Goal: Navigation & Orientation: Find specific page/section

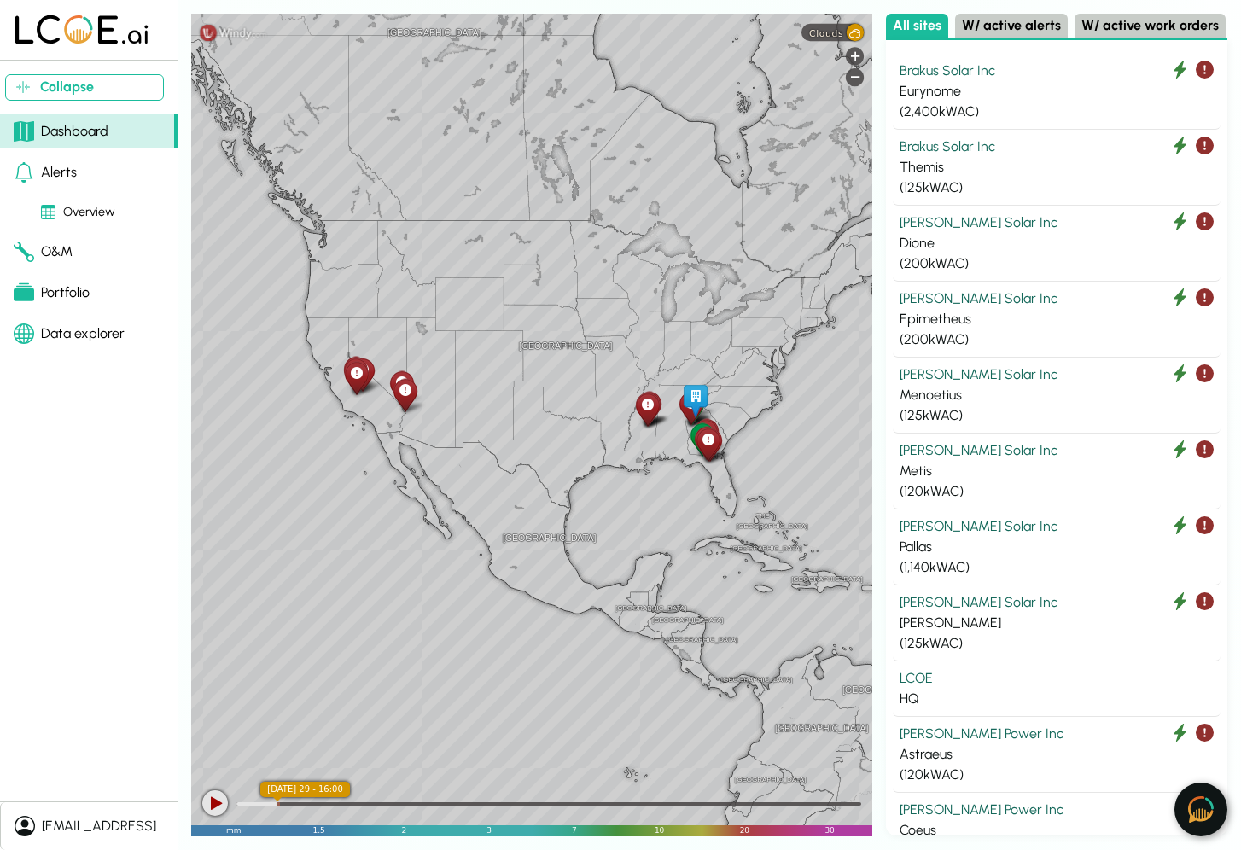
click at [1193, 810] on img at bounding box center [1201, 810] width 26 height 26
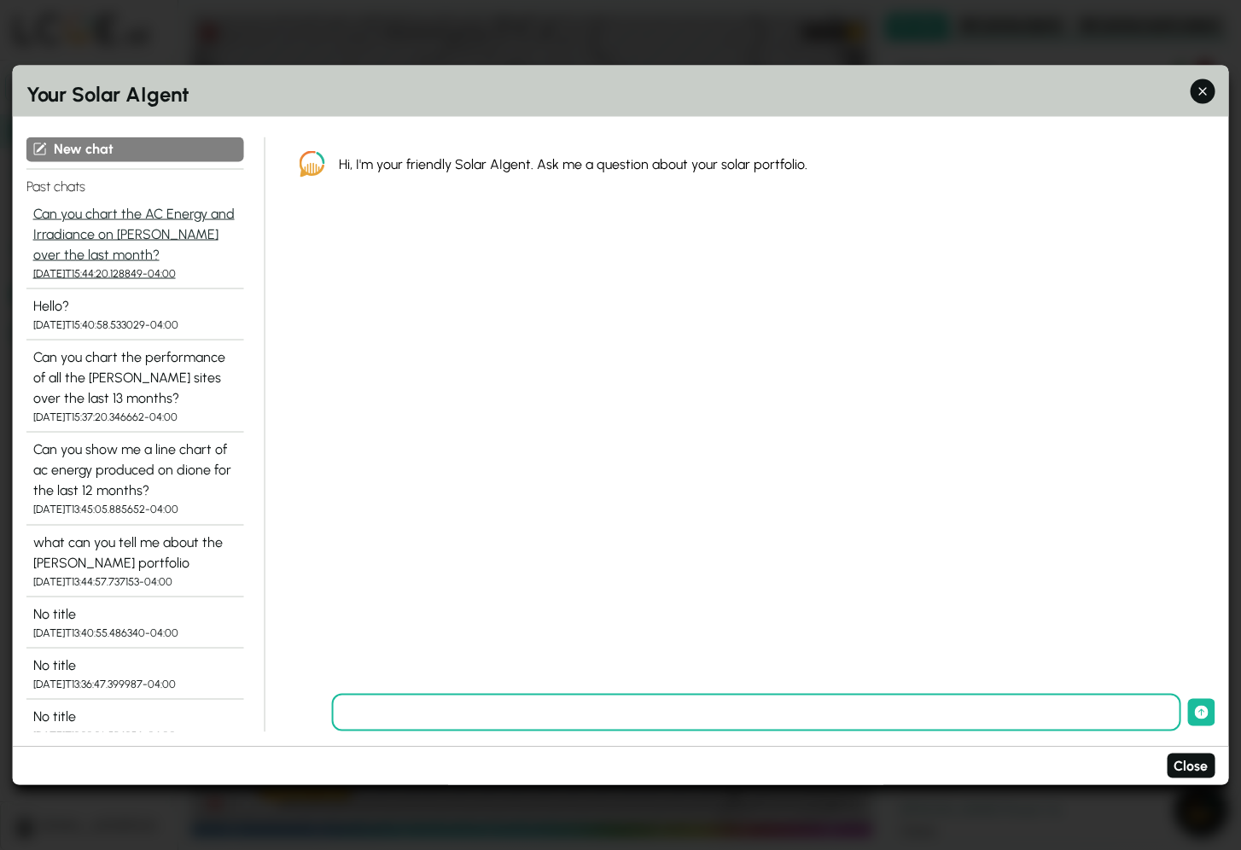
click at [121, 236] on div "Can you chart the AC Energy and Irradiance on Eurynome over the last month?" at bounding box center [135, 233] width 204 height 61
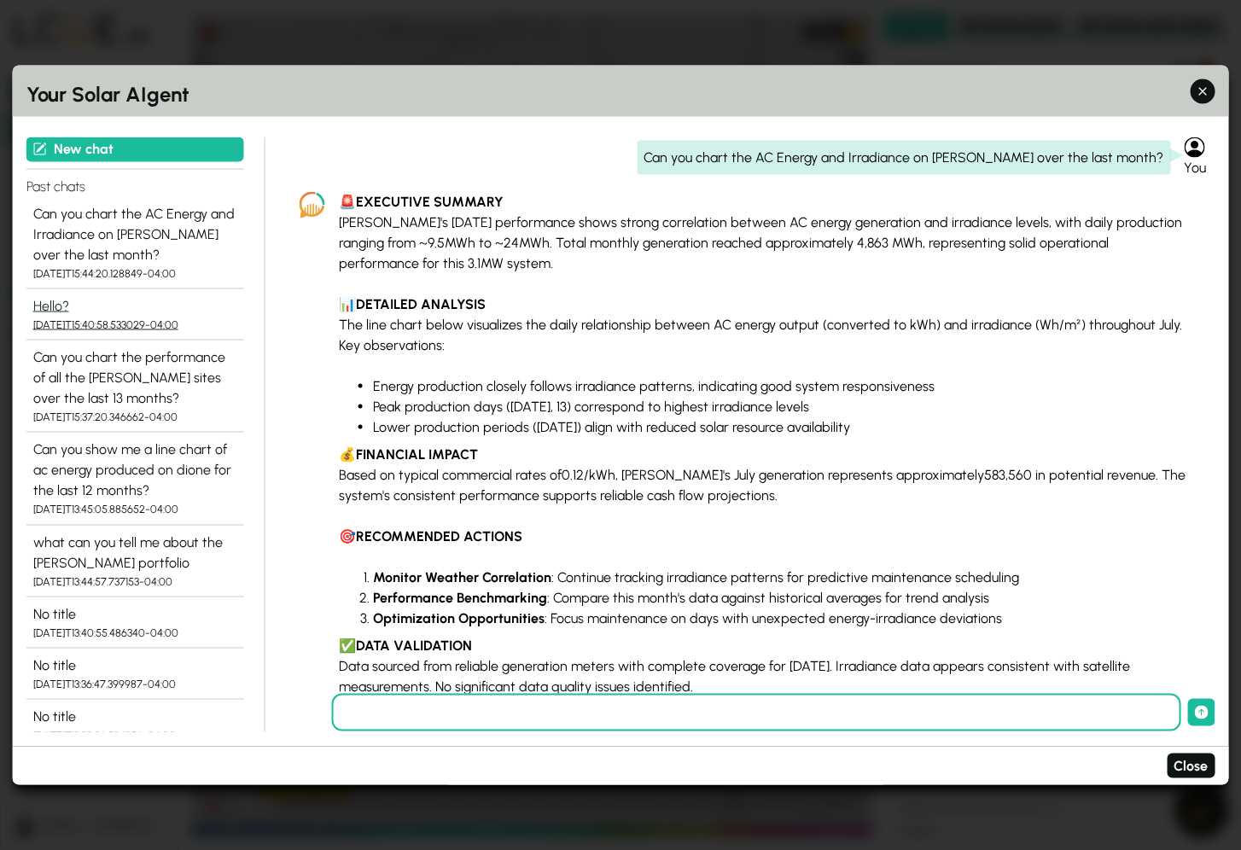
click at [60, 297] on div "Hello?" at bounding box center [135, 305] width 204 height 20
click at [67, 359] on div "Can you chart the performance of all the Kulas sites over the last 13 months?" at bounding box center [135, 377] width 204 height 61
click at [140, 395] on div "Can you chart the performance of all the Kulas sites over the last 13 months?" at bounding box center [135, 377] width 204 height 61
click at [1199, 96] on icon "button" at bounding box center [1203, 92] width 18 height 18
click at [1189, 767] on button "Close" at bounding box center [1191, 766] width 48 height 25
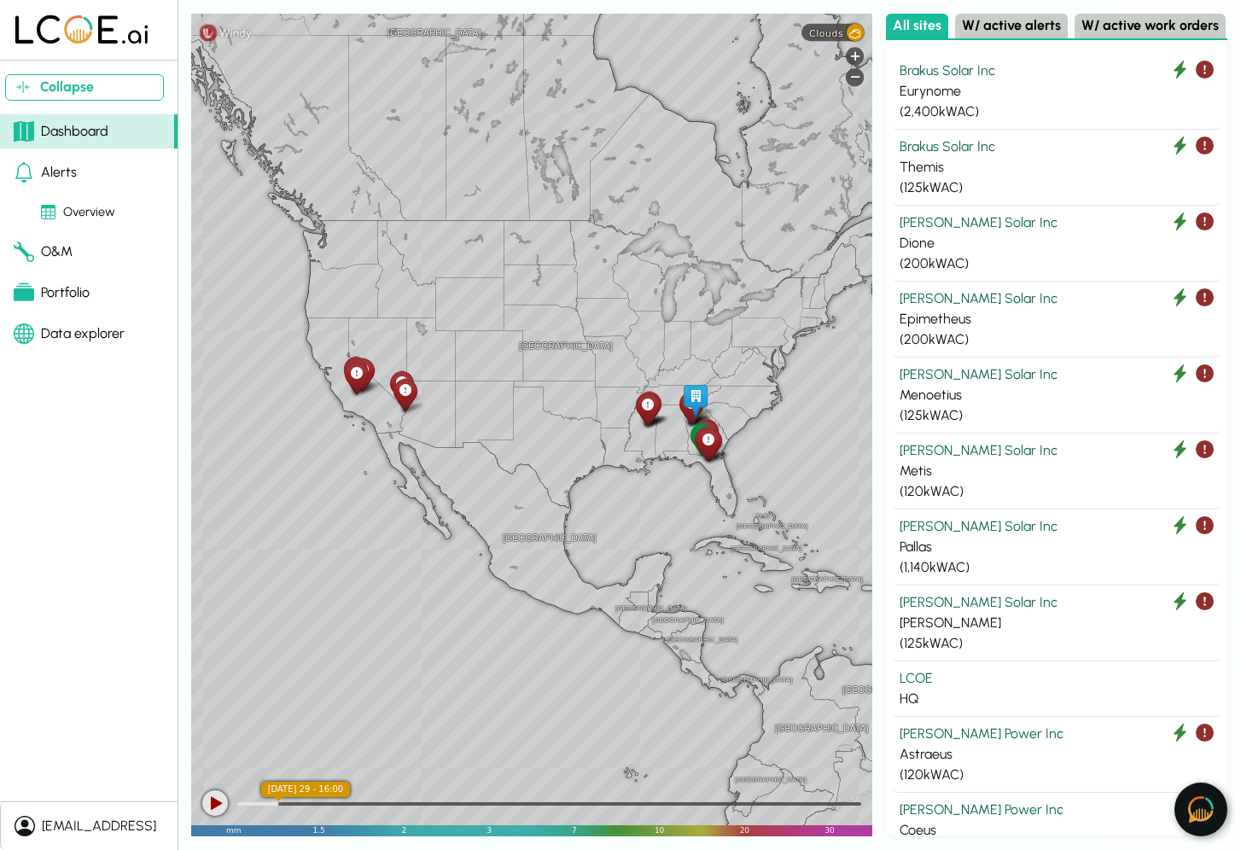
click at [1194, 809] on img at bounding box center [1201, 810] width 26 height 26
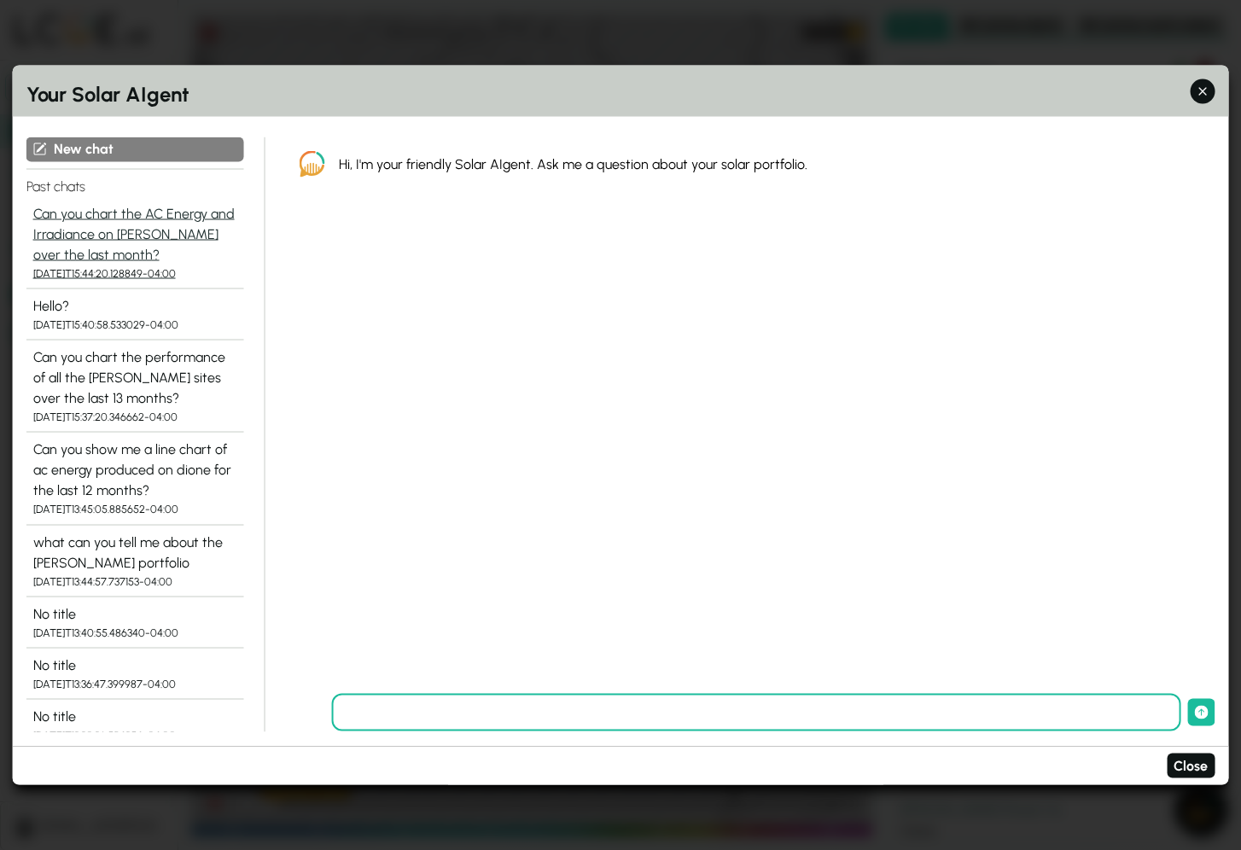
click at [143, 239] on div "Can you chart the AC Energy and Irradiance on Eurynome over the last month?" at bounding box center [135, 233] width 204 height 61
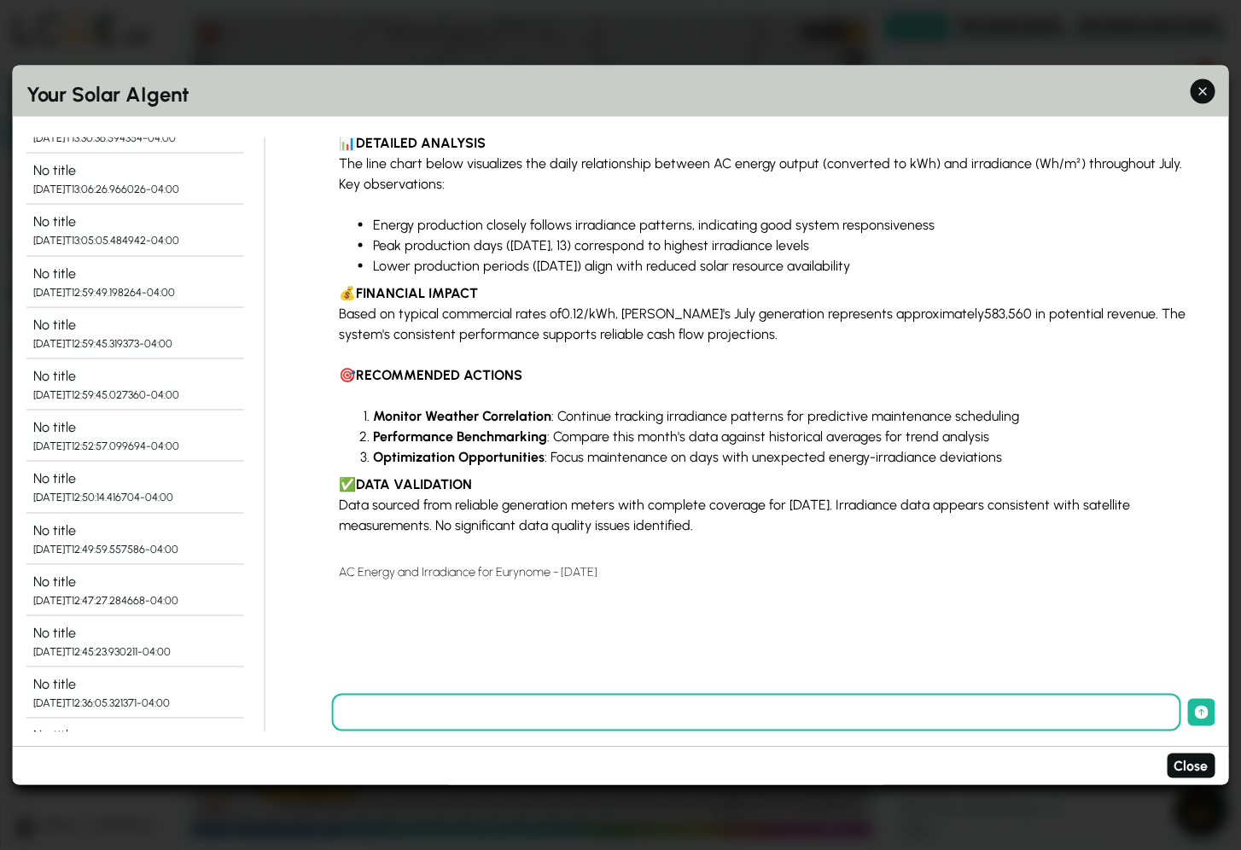
scroll to position [282, 0]
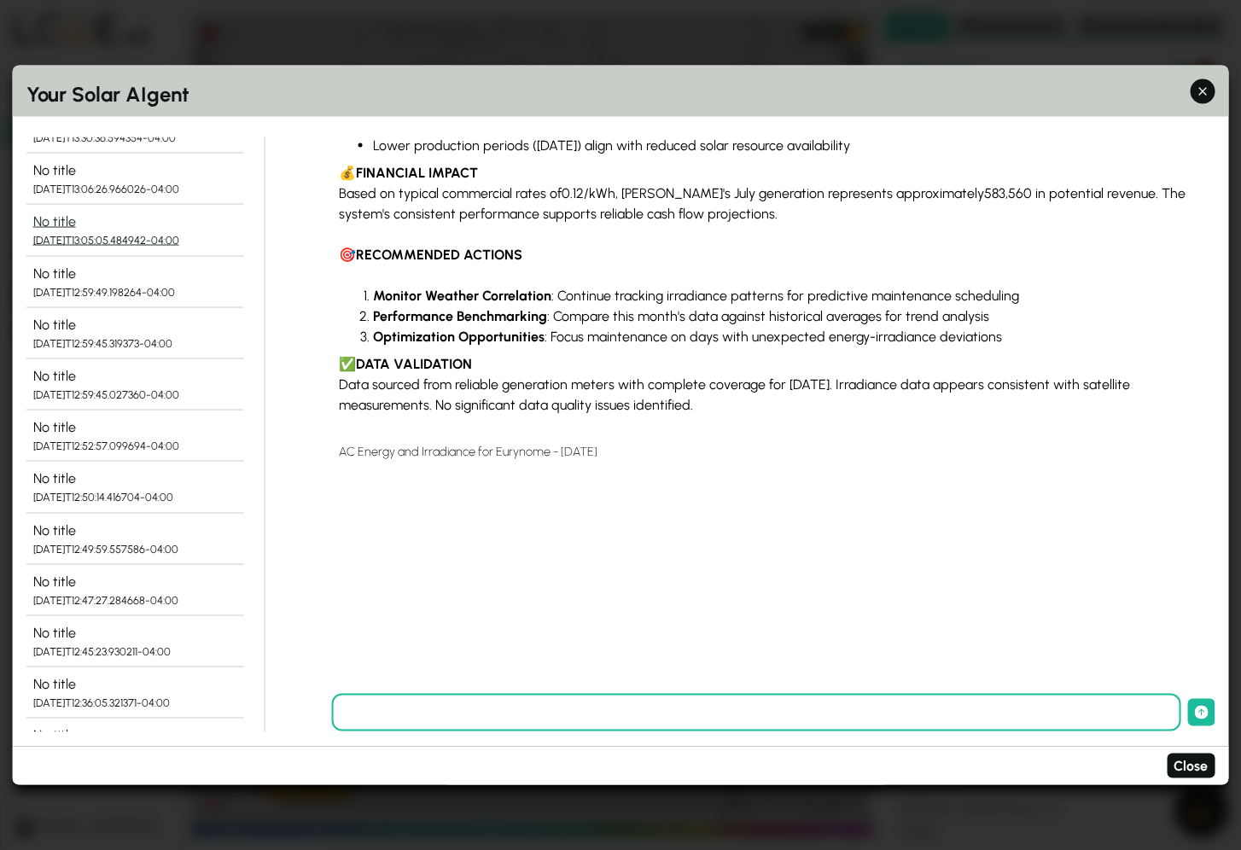
click at [72, 225] on div "No title" at bounding box center [135, 222] width 204 height 20
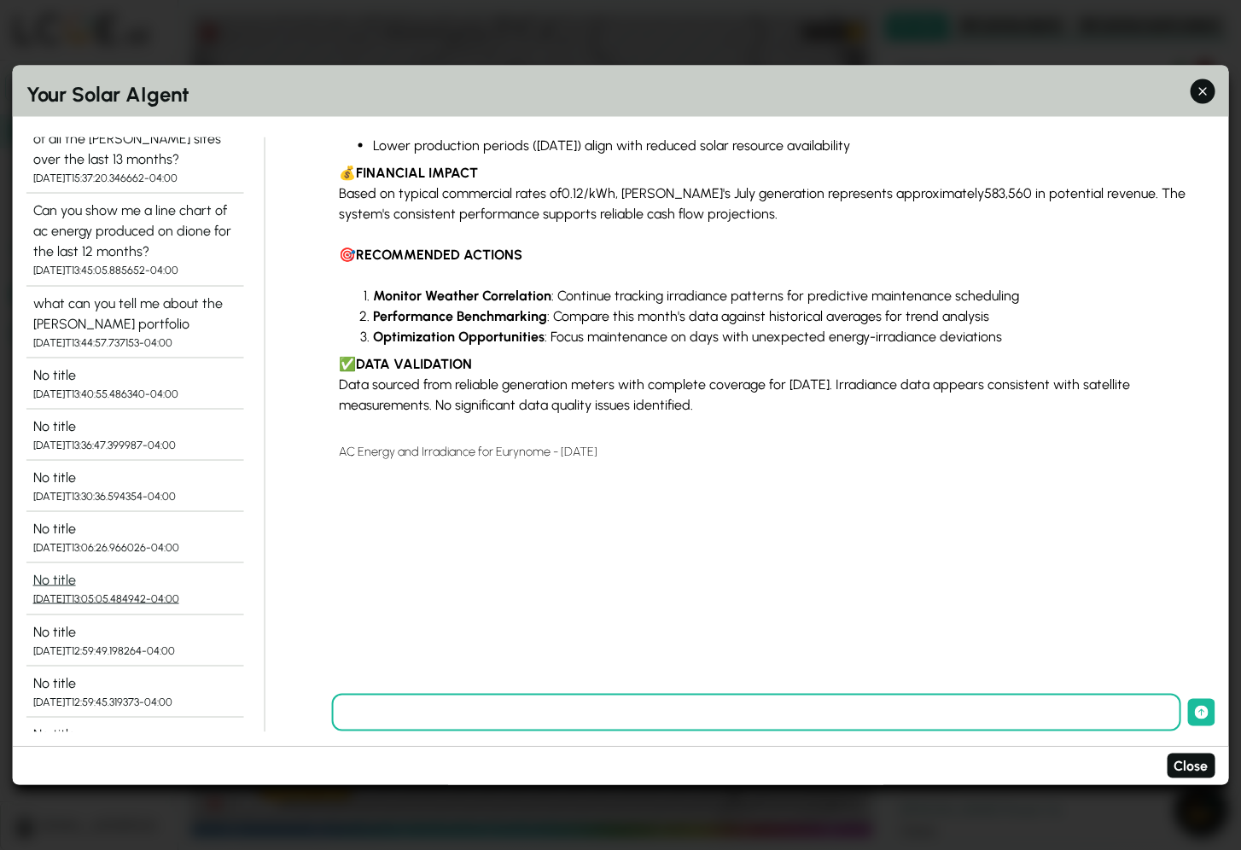
scroll to position [0, 0]
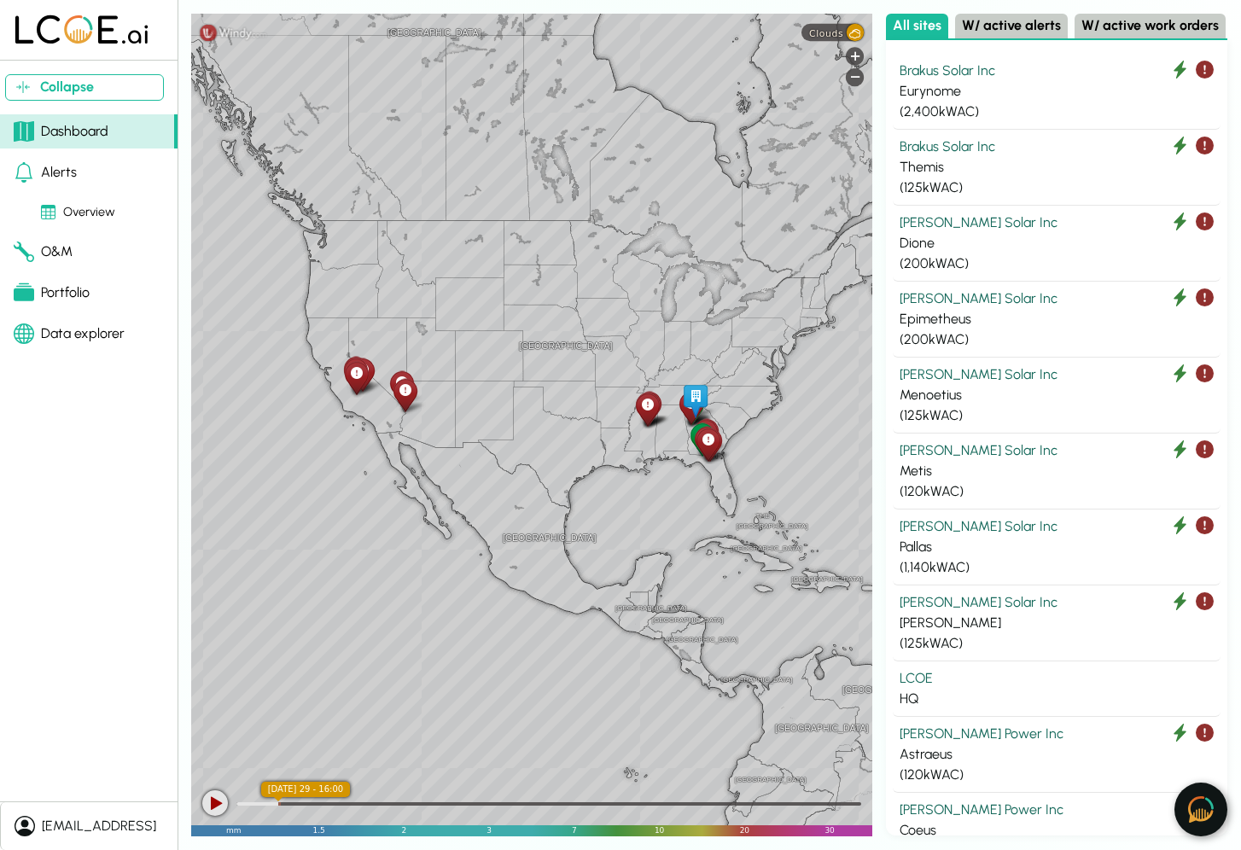
click at [71, 172] on div "Alerts" at bounding box center [45, 172] width 63 height 20
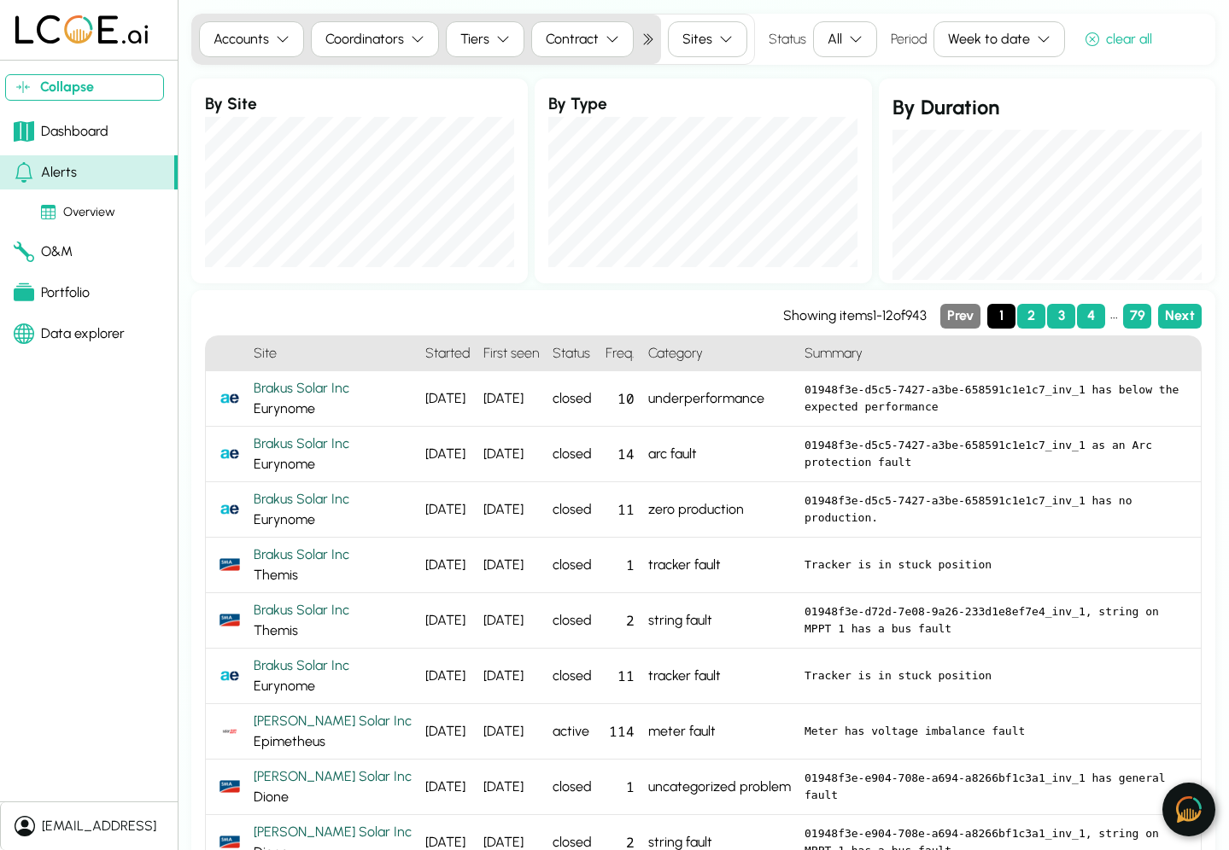
click at [83, 216] on div "Overview" at bounding box center [78, 212] width 74 height 19
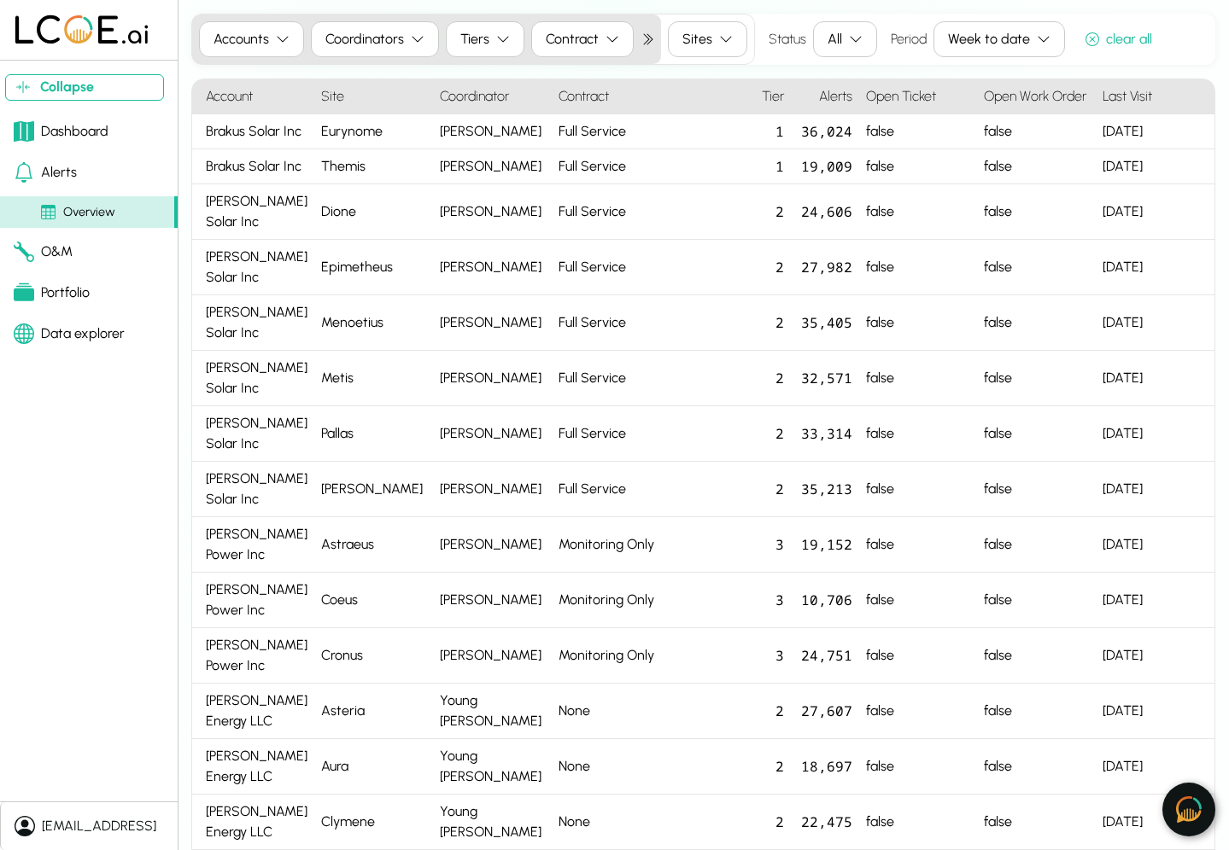
click at [79, 248] on link "O&M" at bounding box center [89, 252] width 178 height 34
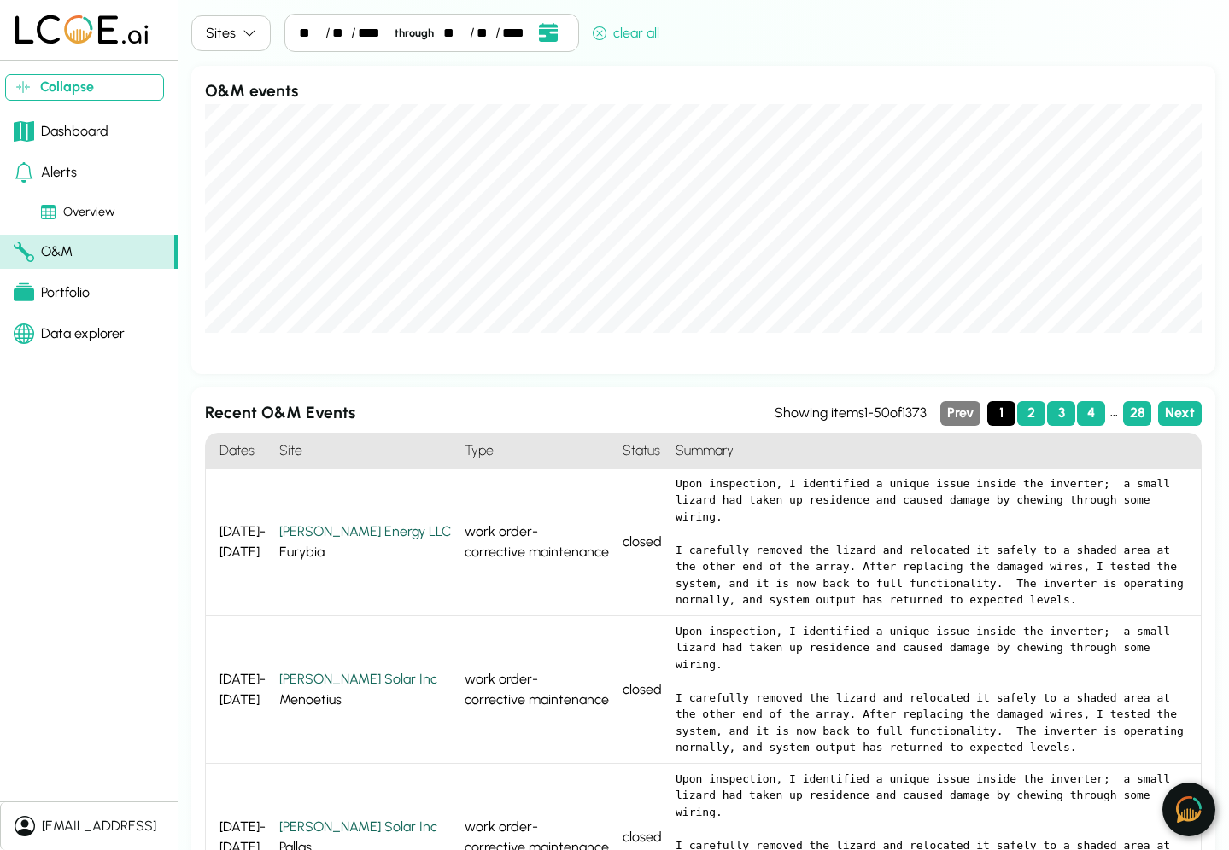
click at [1180, 806] on img at bounding box center [1189, 810] width 26 height 26
